Goal: Task Accomplishment & Management: Manage account settings

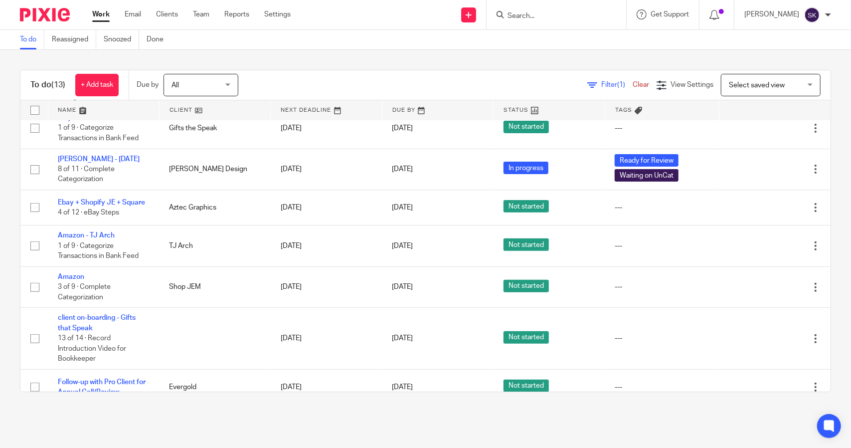
scroll to position [242, 0]
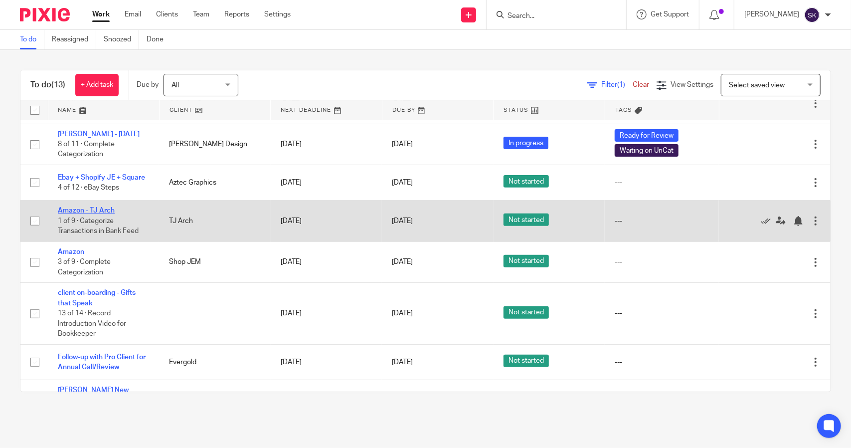
click at [77, 208] on link "Amazon - TJ Arch" at bounding box center [86, 210] width 57 height 7
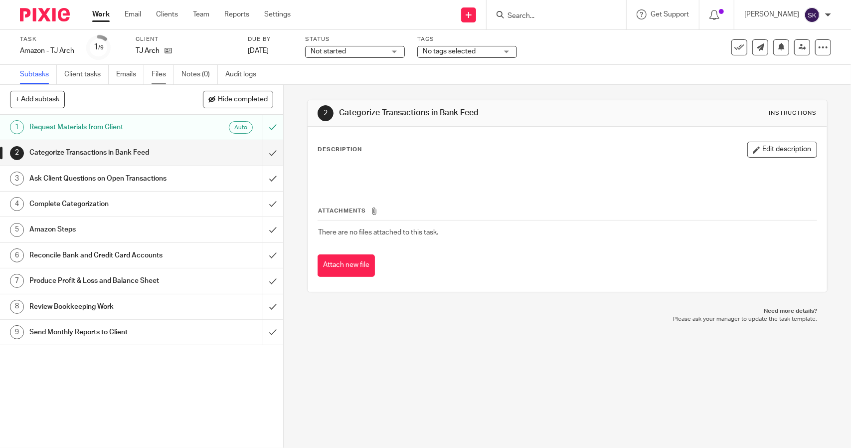
click at [161, 74] on link "Files" at bounding box center [163, 74] width 22 height 19
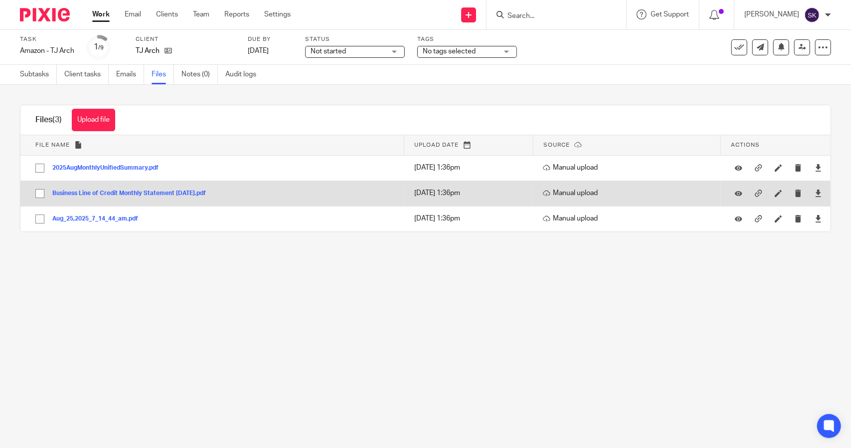
click at [159, 193] on button "Business Line of Credit Monthly Statement 08-24-2025.pdf" at bounding box center [132, 193] width 161 height 7
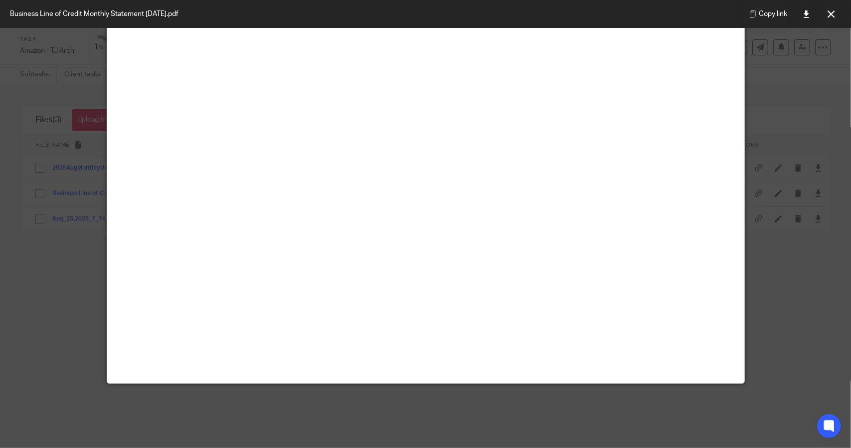
scroll to position [61, 0]
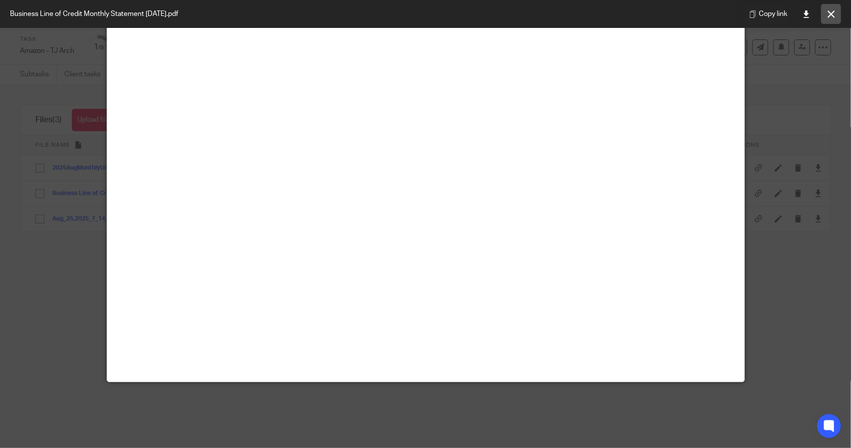
click at [834, 11] on icon at bounding box center [831, 13] width 7 height 7
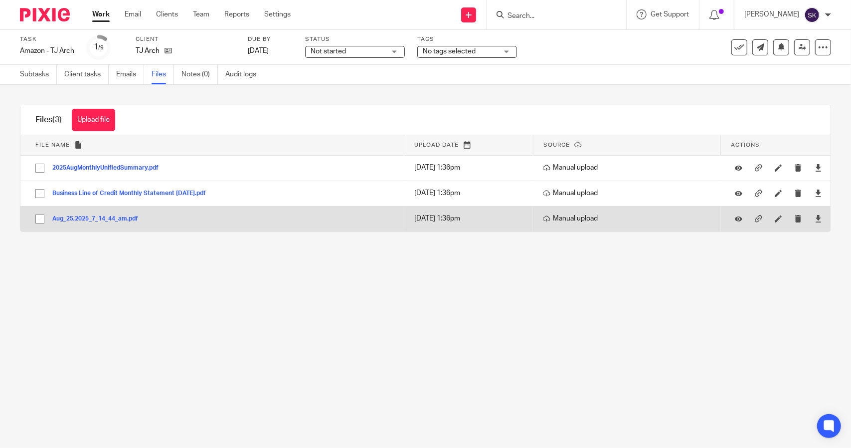
click at [120, 220] on button "Aug_25,2025_7_14_44_am.pdf" at bounding box center [98, 218] width 93 height 7
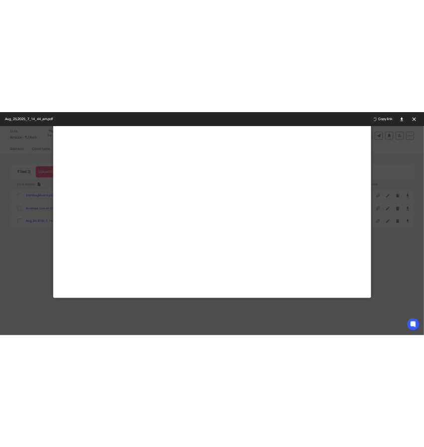
scroll to position [20, 0]
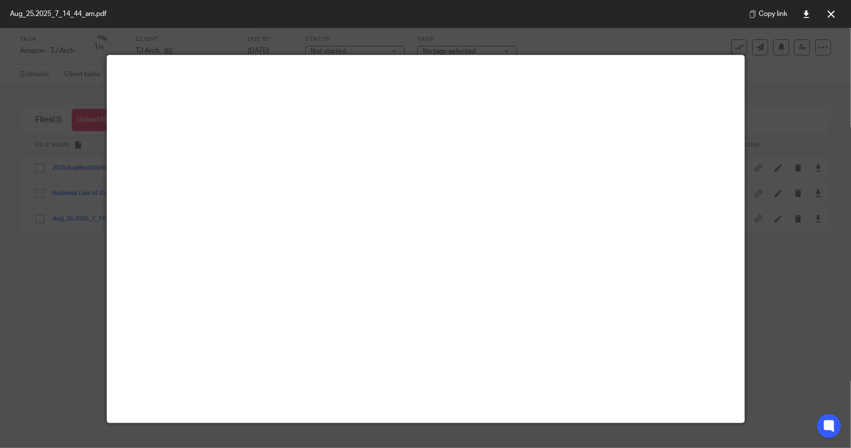
click at [830, 12] on icon at bounding box center [831, 13] width 7 height 7
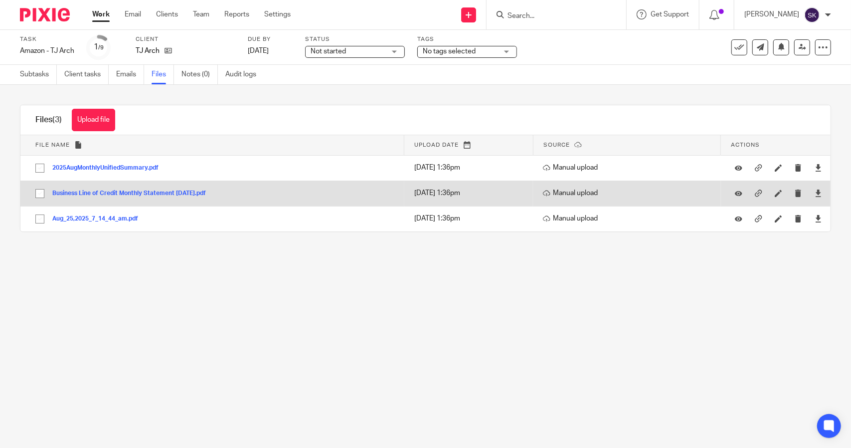
click at [130, 192] on button "Business Line of Credit Monthly Statement 08-24-2025.pdf" at bounding box center [132, 193] width 161 height 7
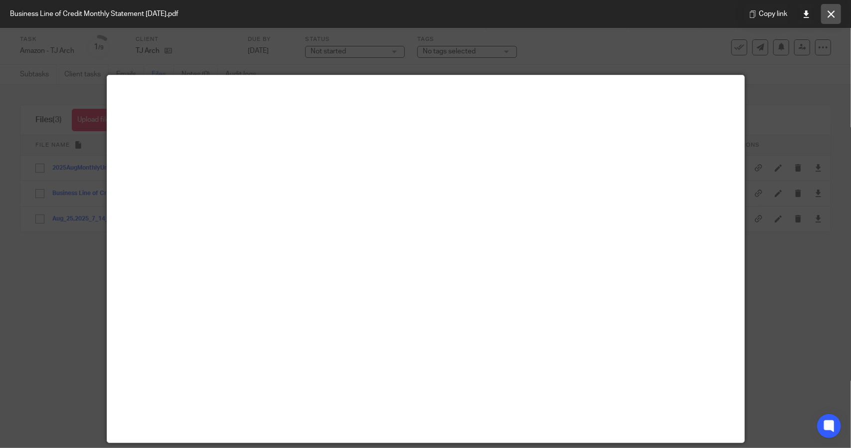
click at [829, 13] on icon at bounding box center [831, 13] width 7 height 7
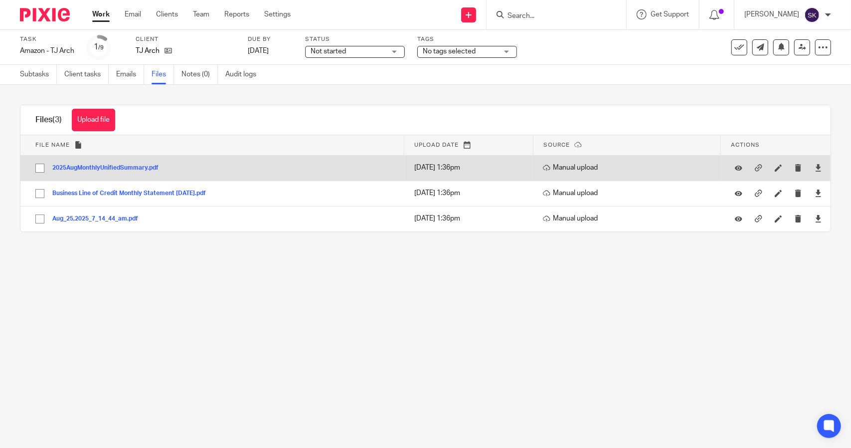
click at [100, 168] on button "2025AugMonthlyUnifiedSummary.pdf" at bounding box center [109, 168] width 114 height 7
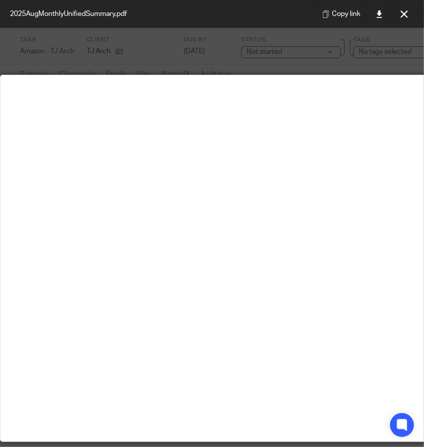
scroll to position [0, 82]
